Goal: Check status: Check status

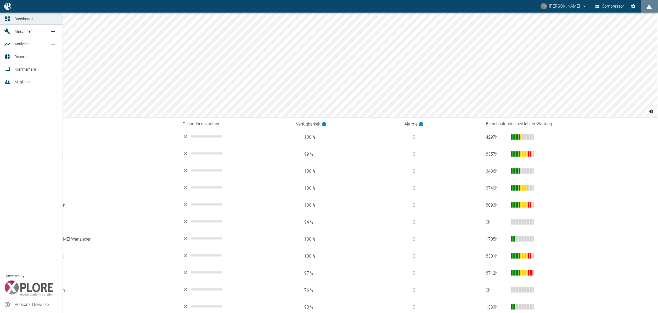
click at [20, 37] on link "Maschinen" at bounding box center [31, 31] width 63 height 13
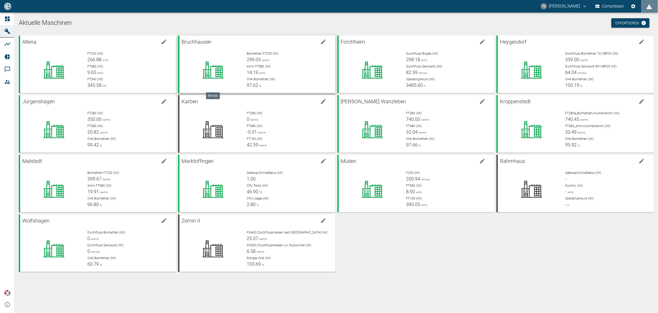
click at [205, 67] on icon at bounding box center [212, 70] width 47 height 21
